Goal: Task Accomplishment & Management: Manage account settings

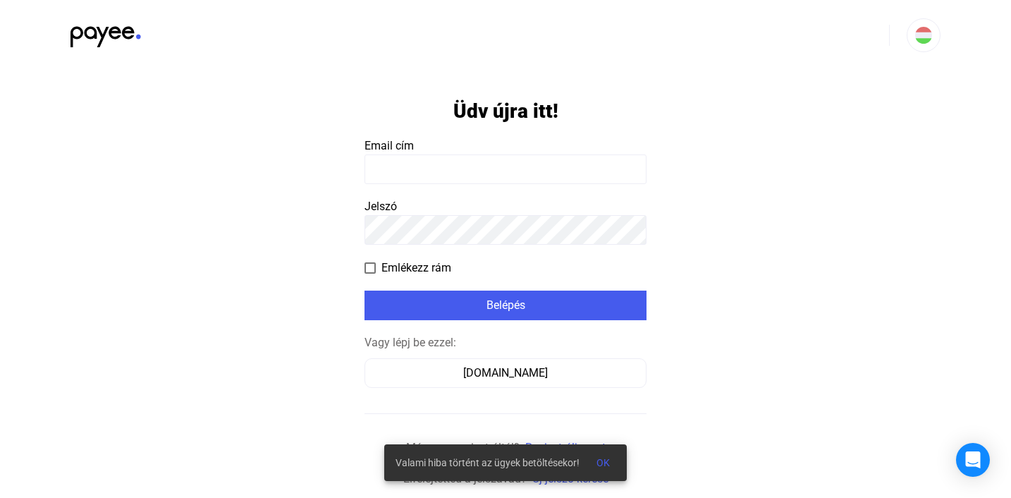
click at [604, 171] on input at bounding box center [505, 169] width 282 height 30
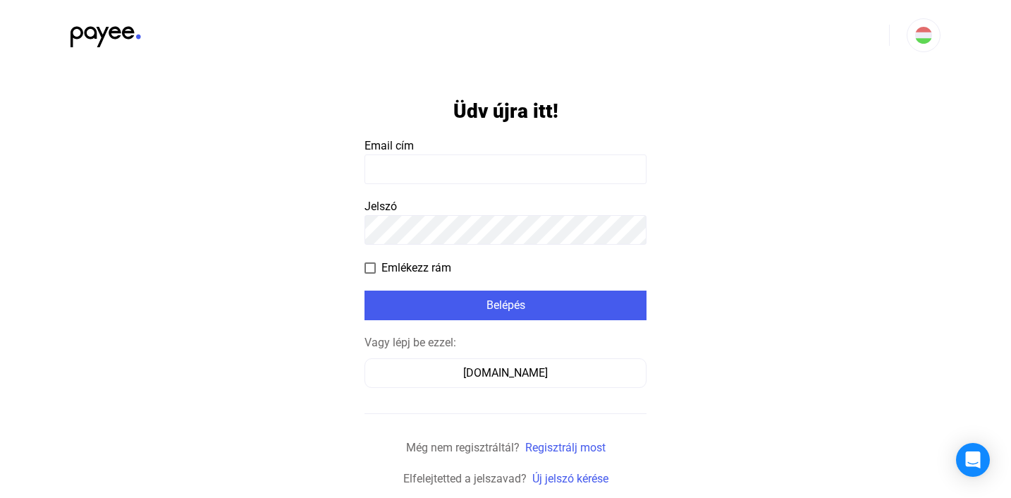
type input "**********"
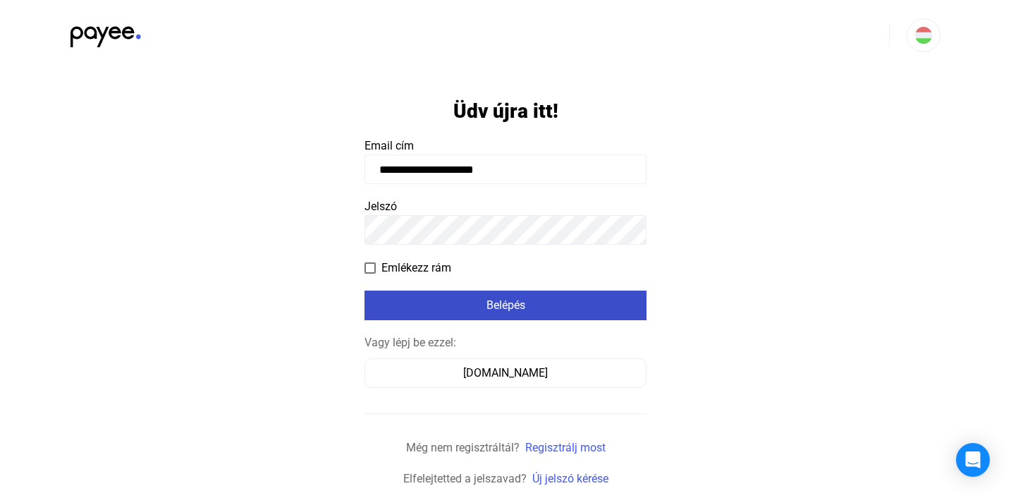
click at [532, 305] on div "Belépés" at bounding box center [506, 305] width 274 height 17
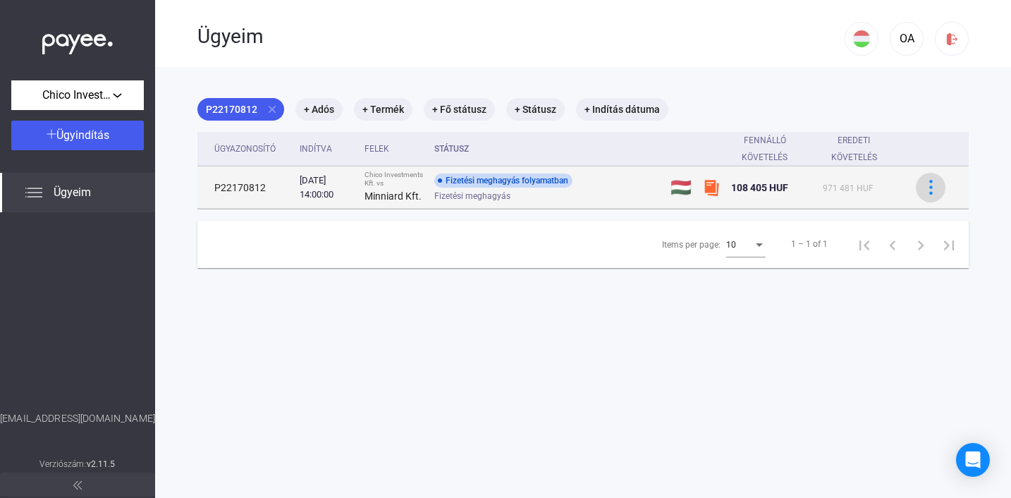
click at [933, 190] on img at bounding box center [930, 187] width 15 height 15
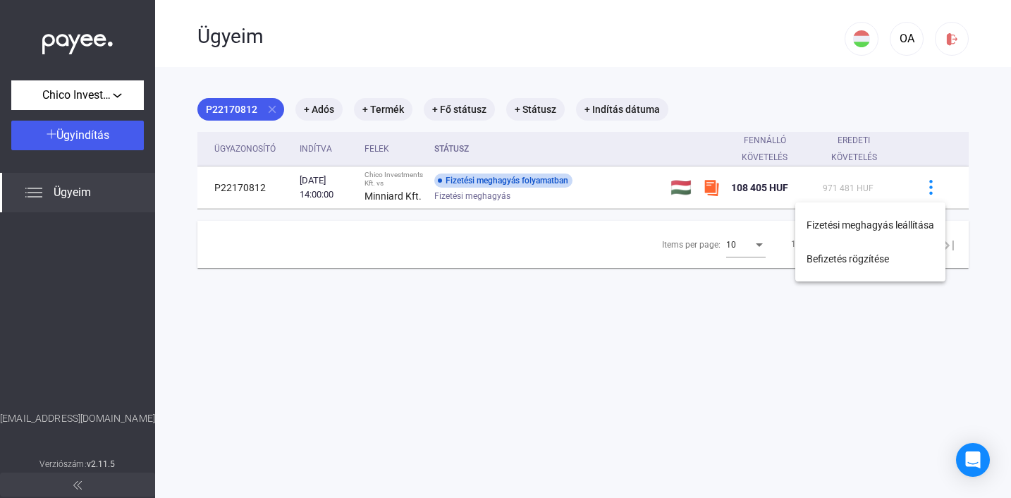
click at [586, 357] on div at bounding box center [505, 249] width 1011 height 498
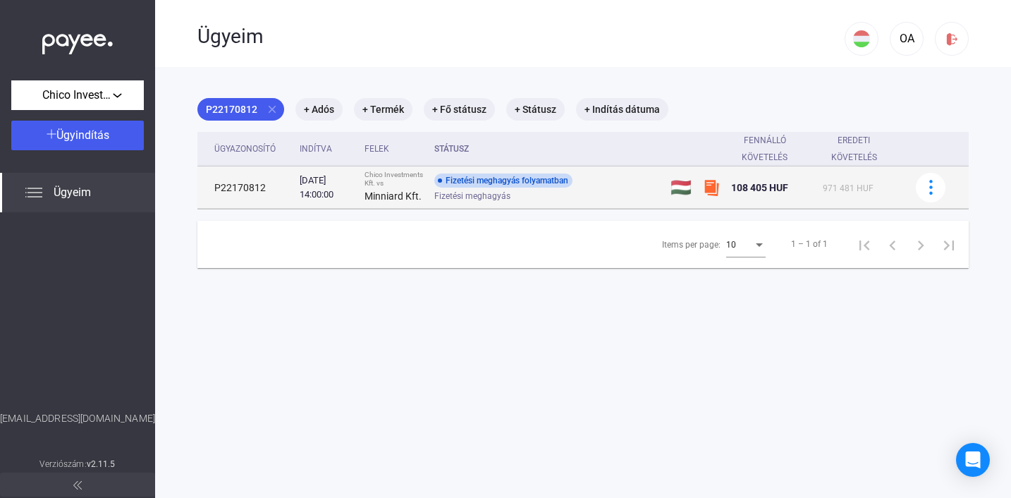
click at [508, 184] on div "Fizetési meghagyás folyamatban" at bounding box center [503, 180] width 138 height 14
